Goal: Task Accomplishment & Management: Use online tool/utility

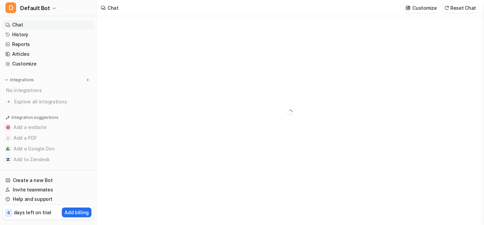
type textarea "**********"
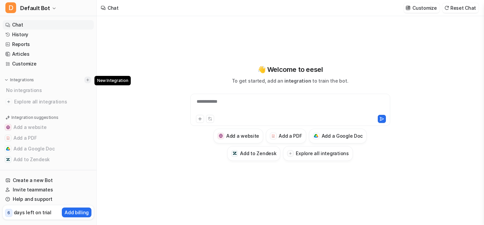
click at [85, 79] on img at bounding box center [87, 80] width 5 height 5
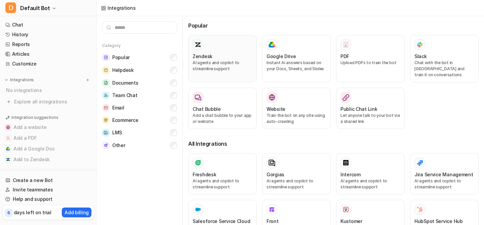
click at [228, 47] on div at bounding box center [222, 44] width 60 height 11
